Goal: Check status

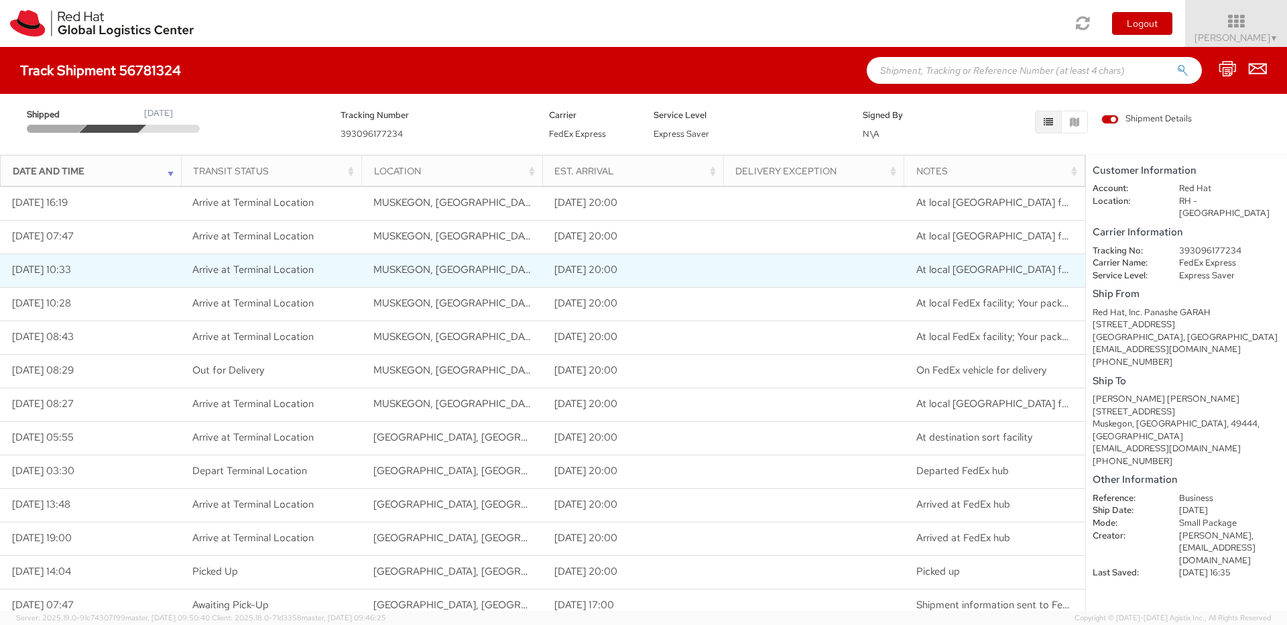
drag, startPoint x: 173, startPoint y: 198, endPoint x: 1043, endPoint y: 274, distance: 873.2
click at [1043, 274] on tbody "09/16/2025 16:19 Arrive at Terminal Location MUSKEGON, MI, US 09/16/2025 20:00 …" at bounding box center [542, 420] width 1085 height 469
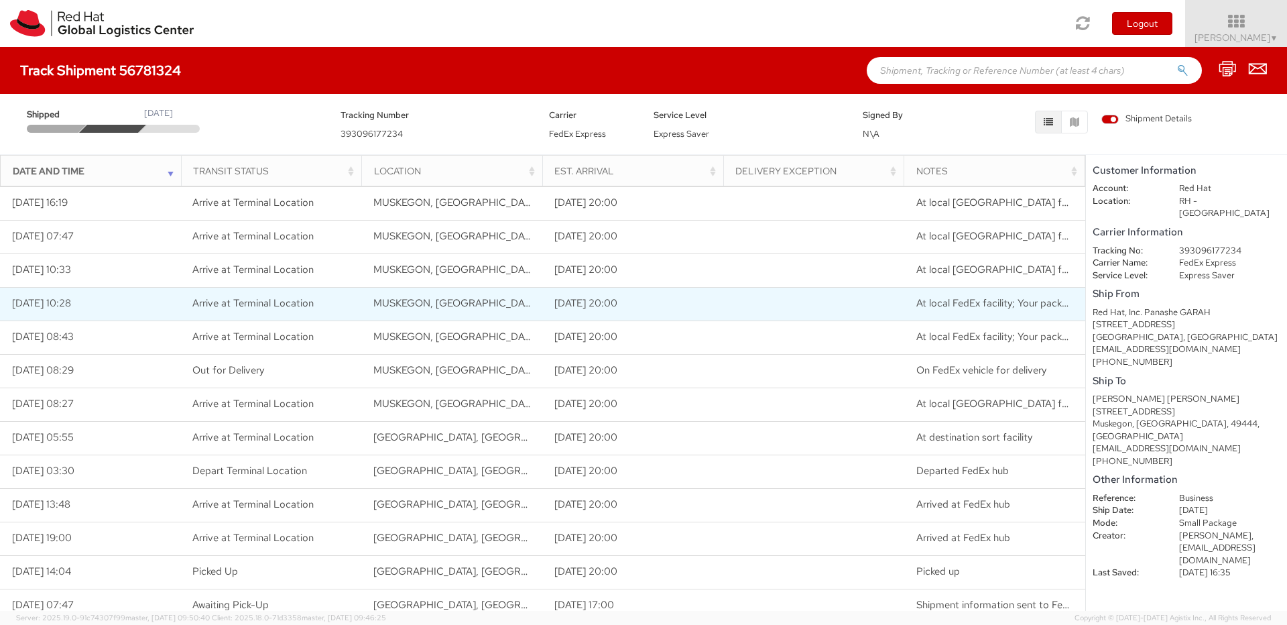
click at [128, 313] on td "09/15/2025 10:28" at bounding box center [90, 304] width 181 height 34
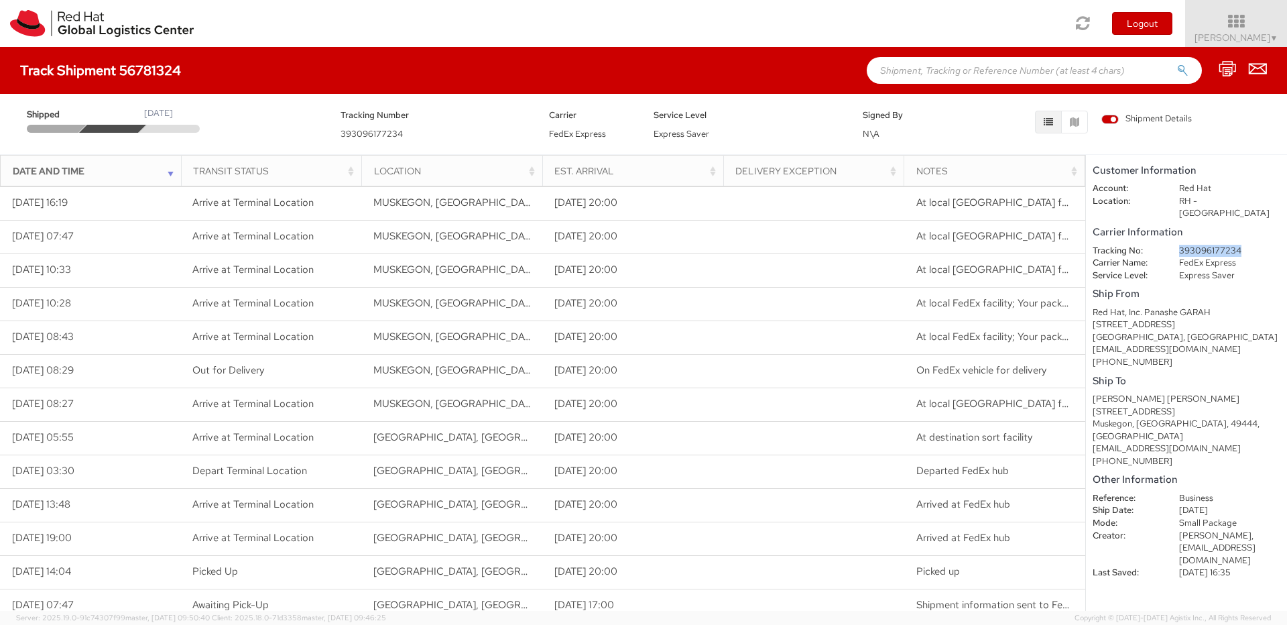
drag, startPoint x: 1245, startPoint y: 238, endPoint x: 1173, endPoint y: 239, distance: 72.4
click at [1173, 245] on dd "393096177234" at bounding box center [1229, 251] width 121 height 13
copy dd "393096177234"
